Goal: Information Seeking & Learning: Find specific fact

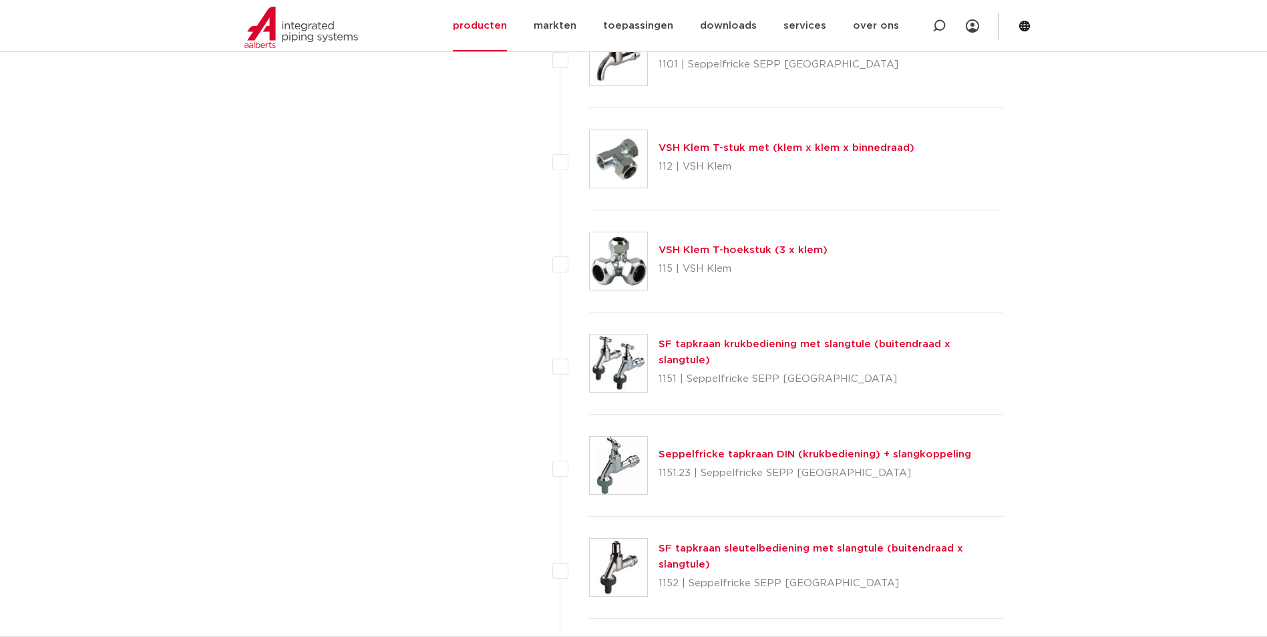
scroll to position [1695, 0]
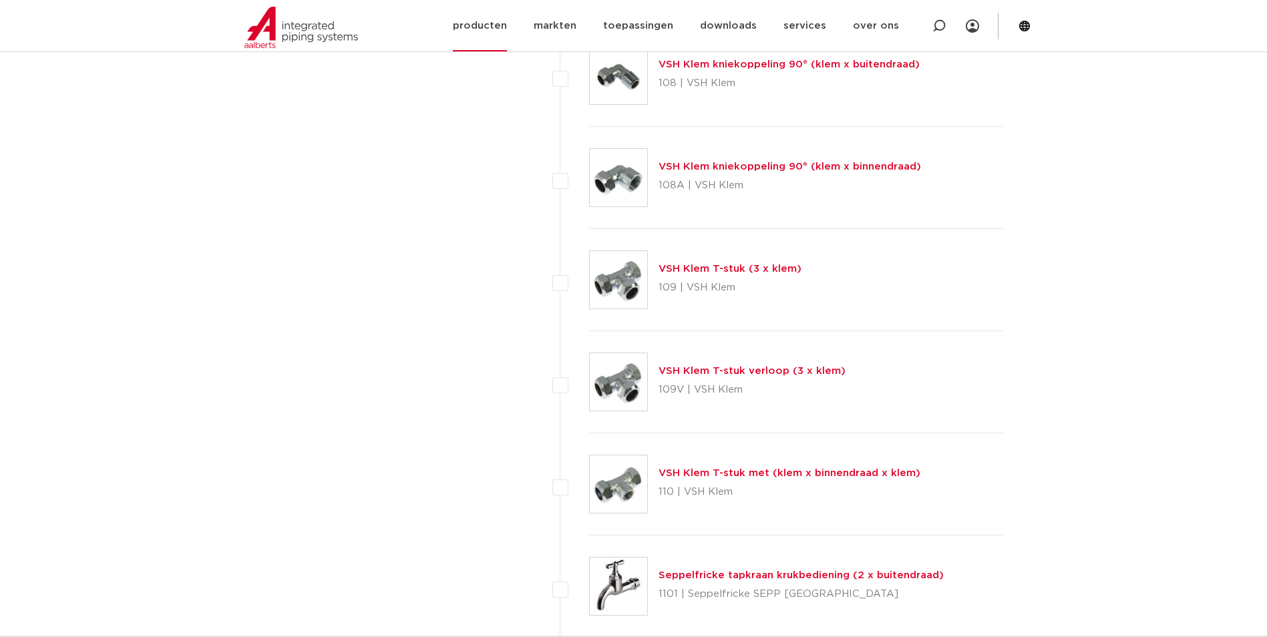
click at [500, 35] on link "producten" at bounding box center [480, 25] width 54 height 51
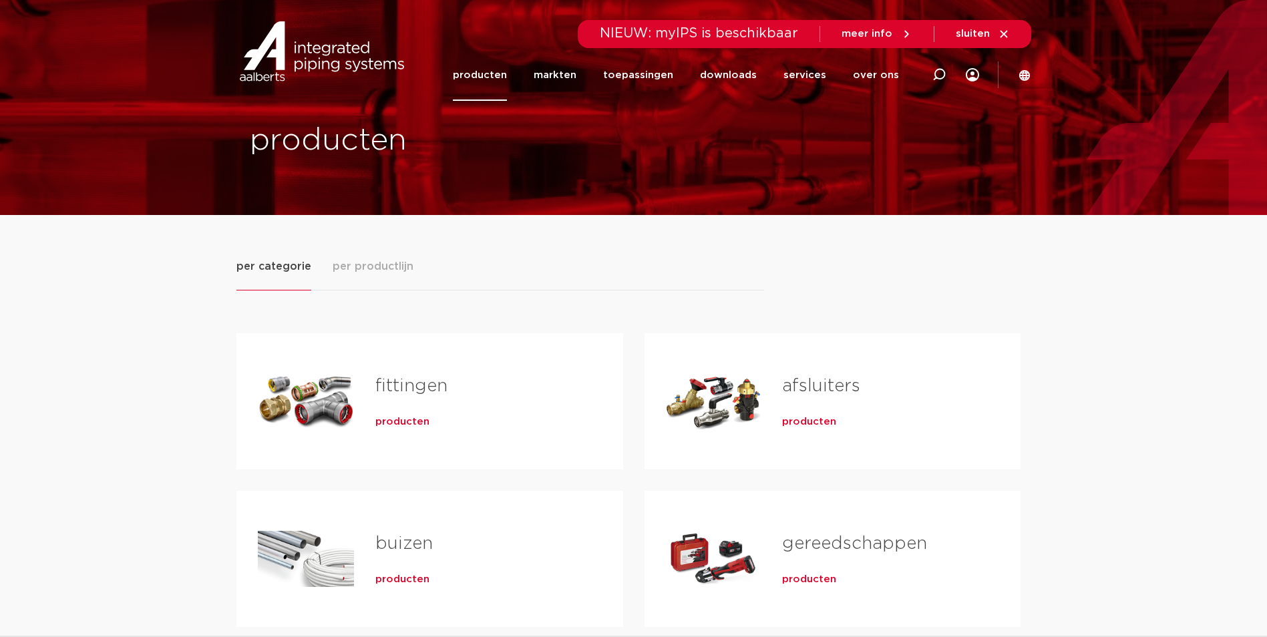
click at [407, 427] on span "producten" at bounding box center [402, 421] width 54 height 13
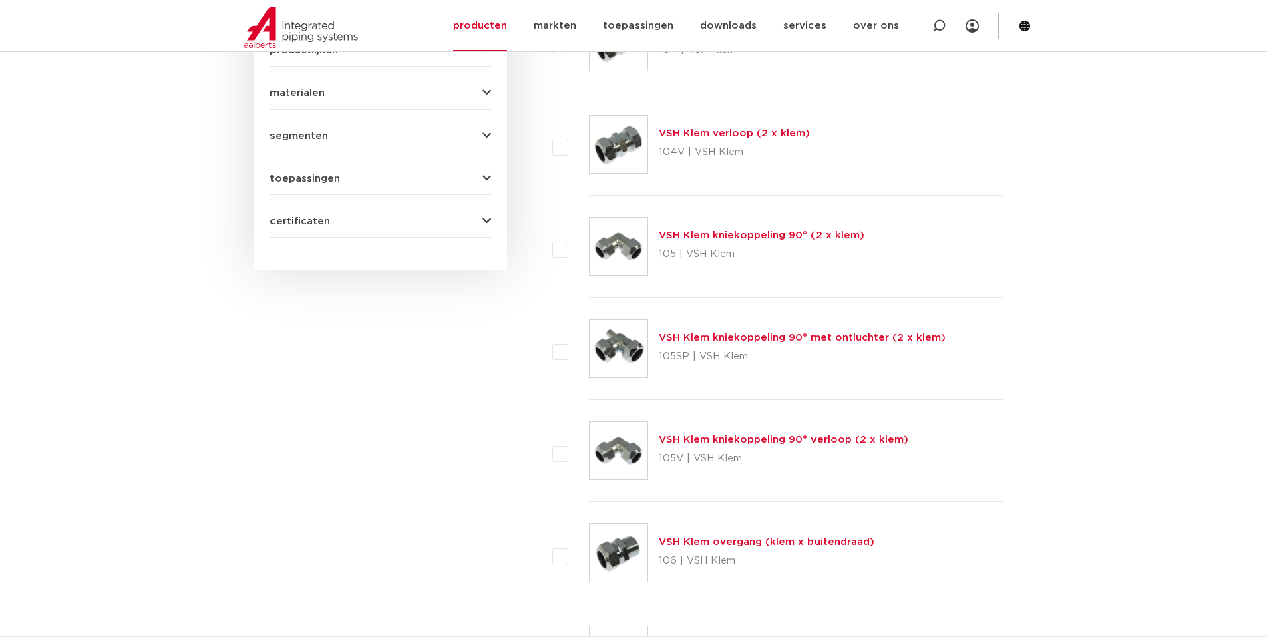
scroll to position [426, 0]
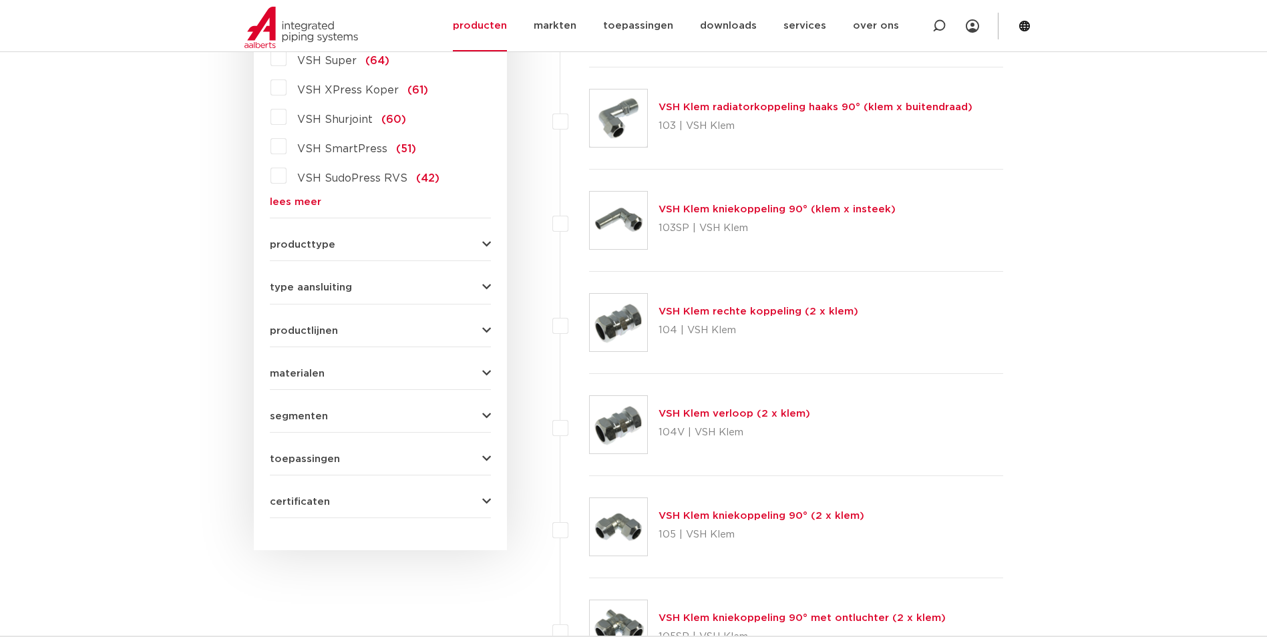
click at [318, 199] on link "lees meer" at bounding box center [380, 202] width 221 height 10
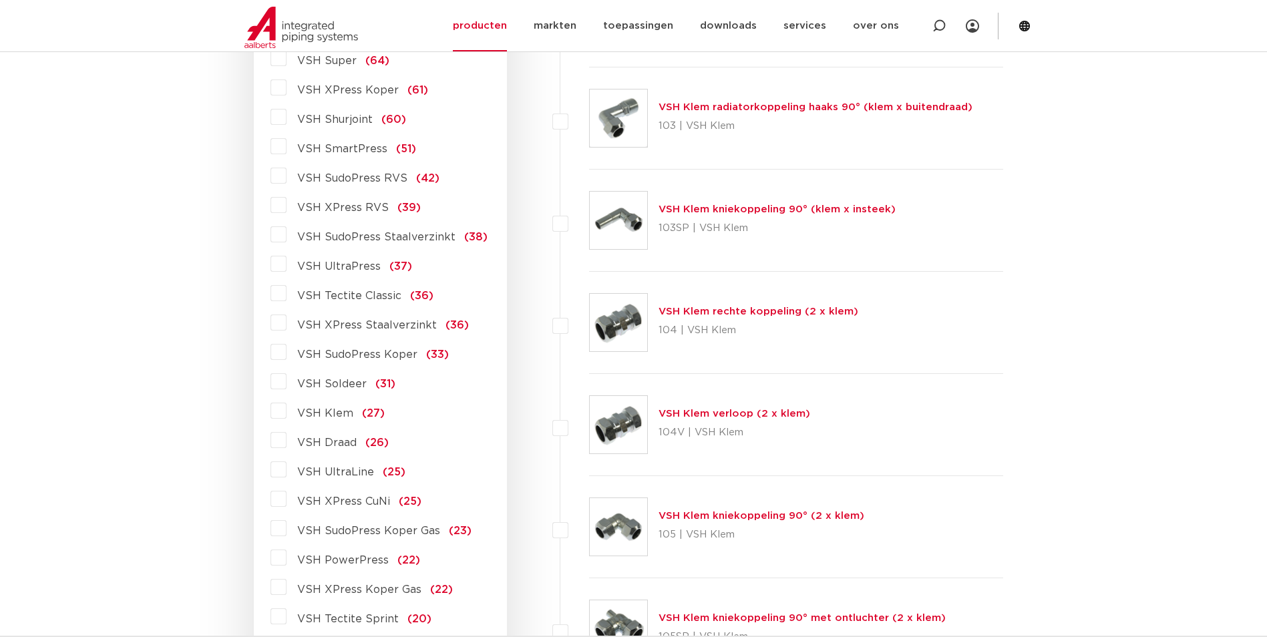
click at [388, 321] on span "VSH XPress Staalverzinkt" at bounding box center [367, 325] width 140 height 11
click at [0, 0] on input "VSH XPress Staalverzinkt (36)" at bounding box center [0, 0] width 0 height 0
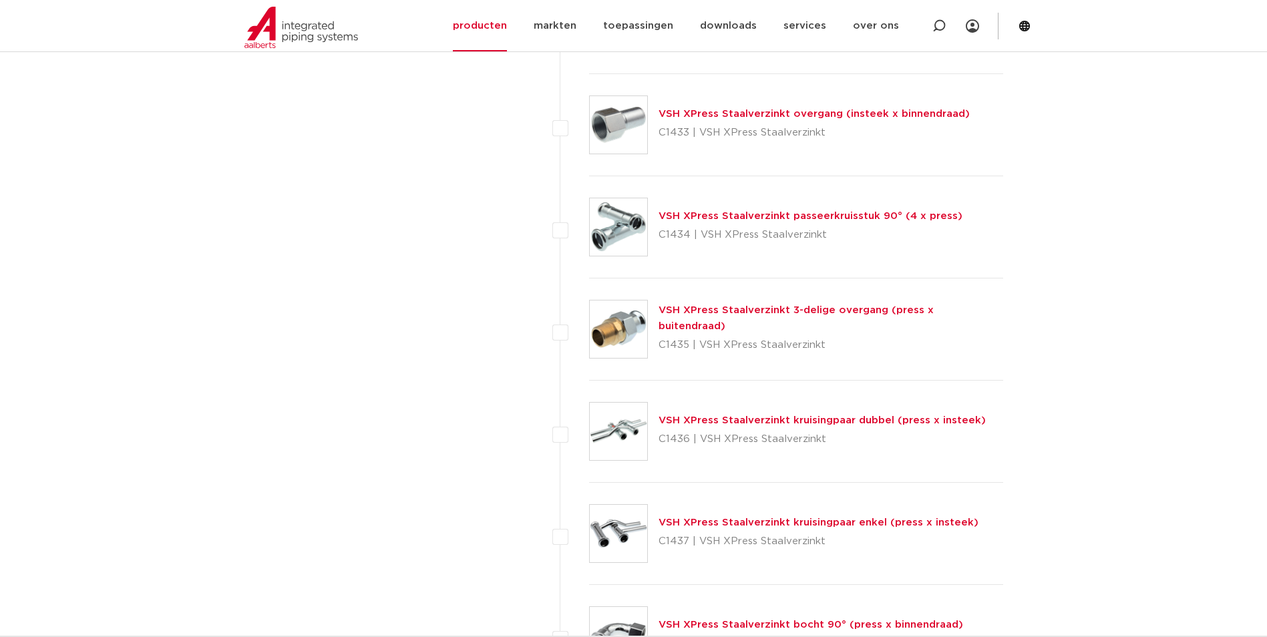
scroll to position [2764, 0]
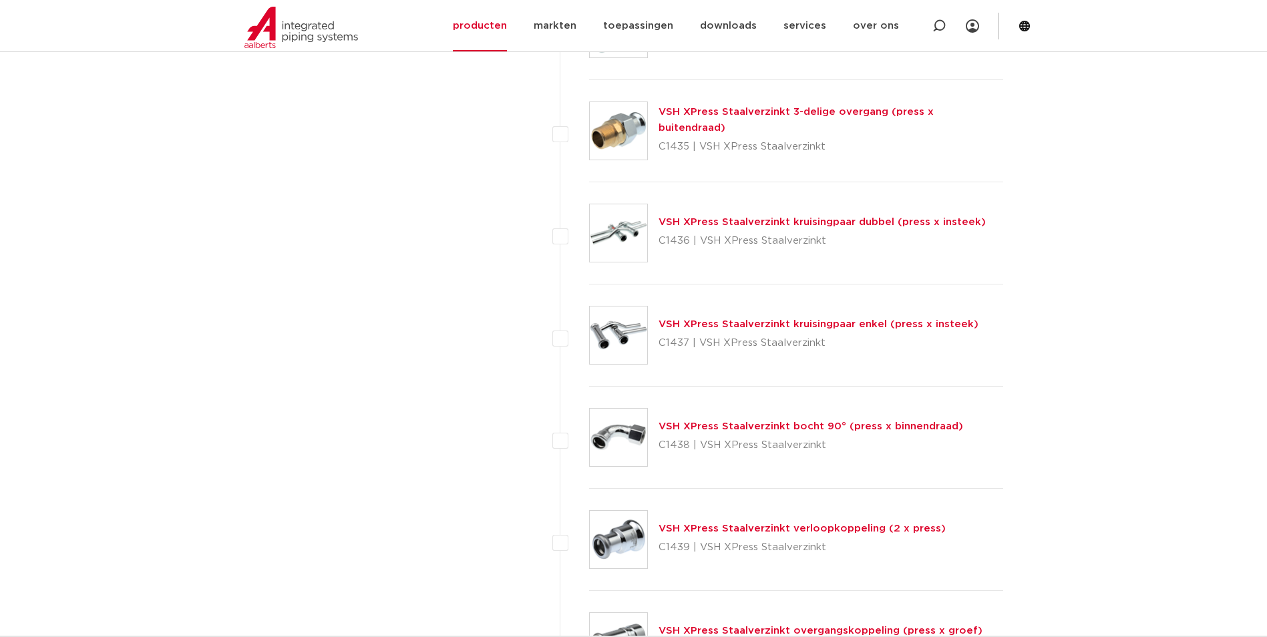
click at [781, 123] on link "VSH XPress Staalverzinkt 3-delige overgang (press x buitendraad)" at bounding box center [796, 120] width 275 height 26
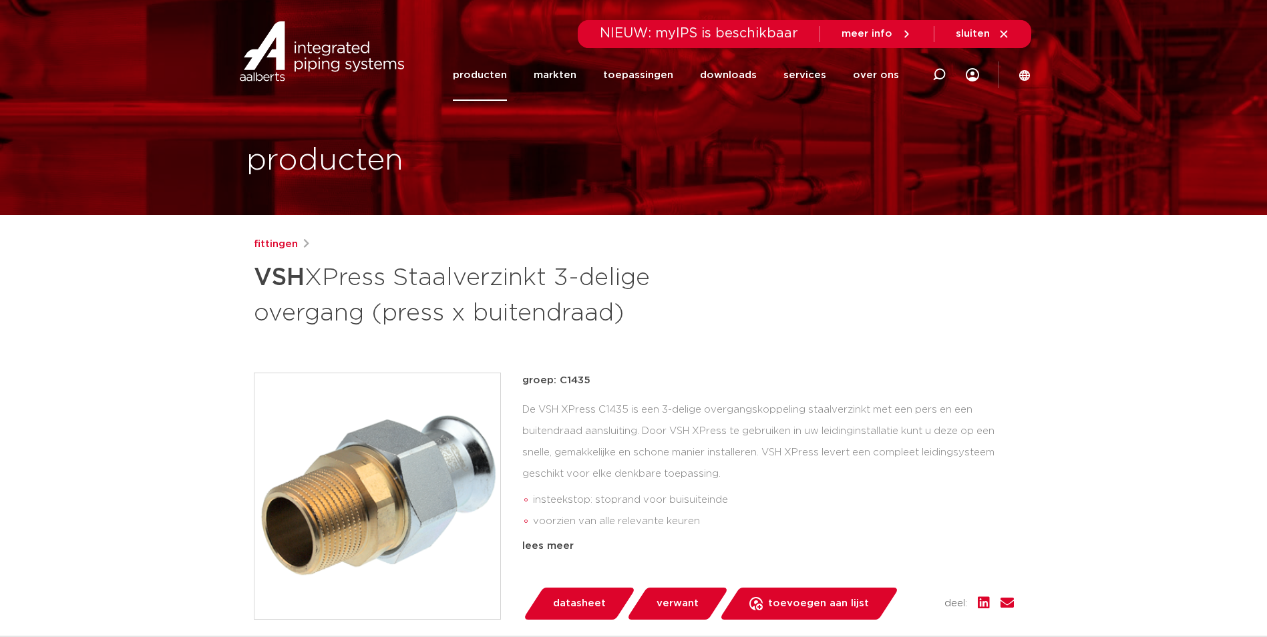
drag, startPoint x: 587, startPoint y: 379, endPoint x: 560, endPoint y: 377, distance: 26.8
click at [560, 377] on p "groep: C1435" at bounding box center [768, 381] width 492 height 16
copy p "C1435"
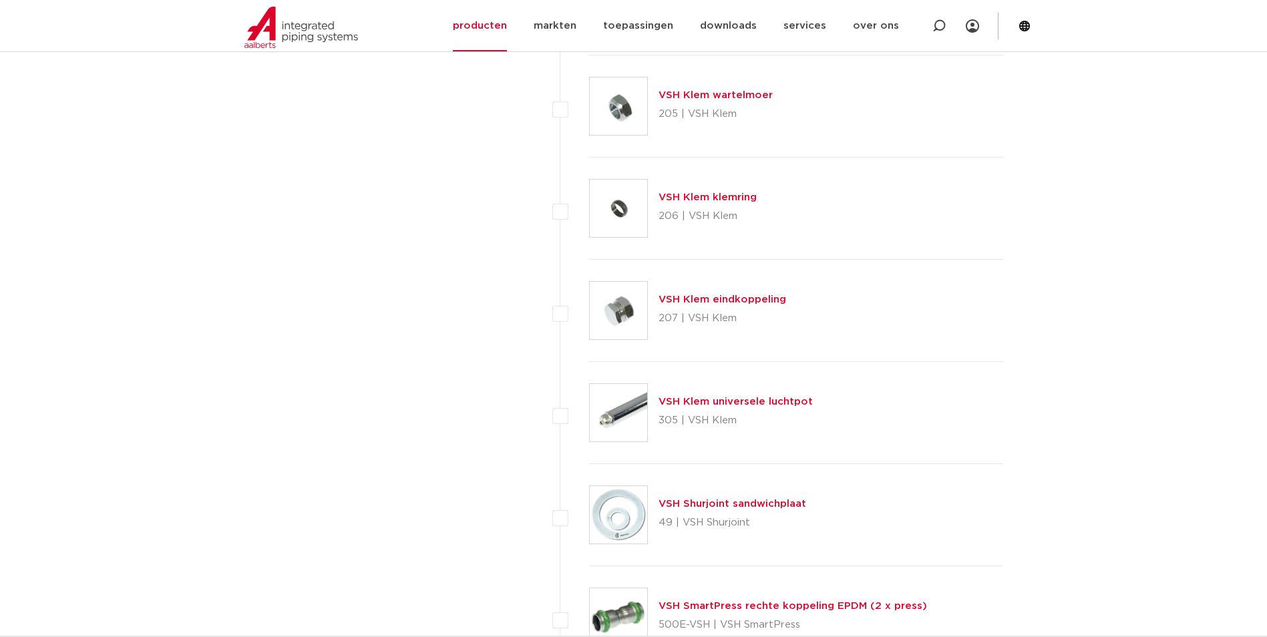
scroll to position [2764, 0]
